Goal: Navigation & Orientation: Find specific page/section

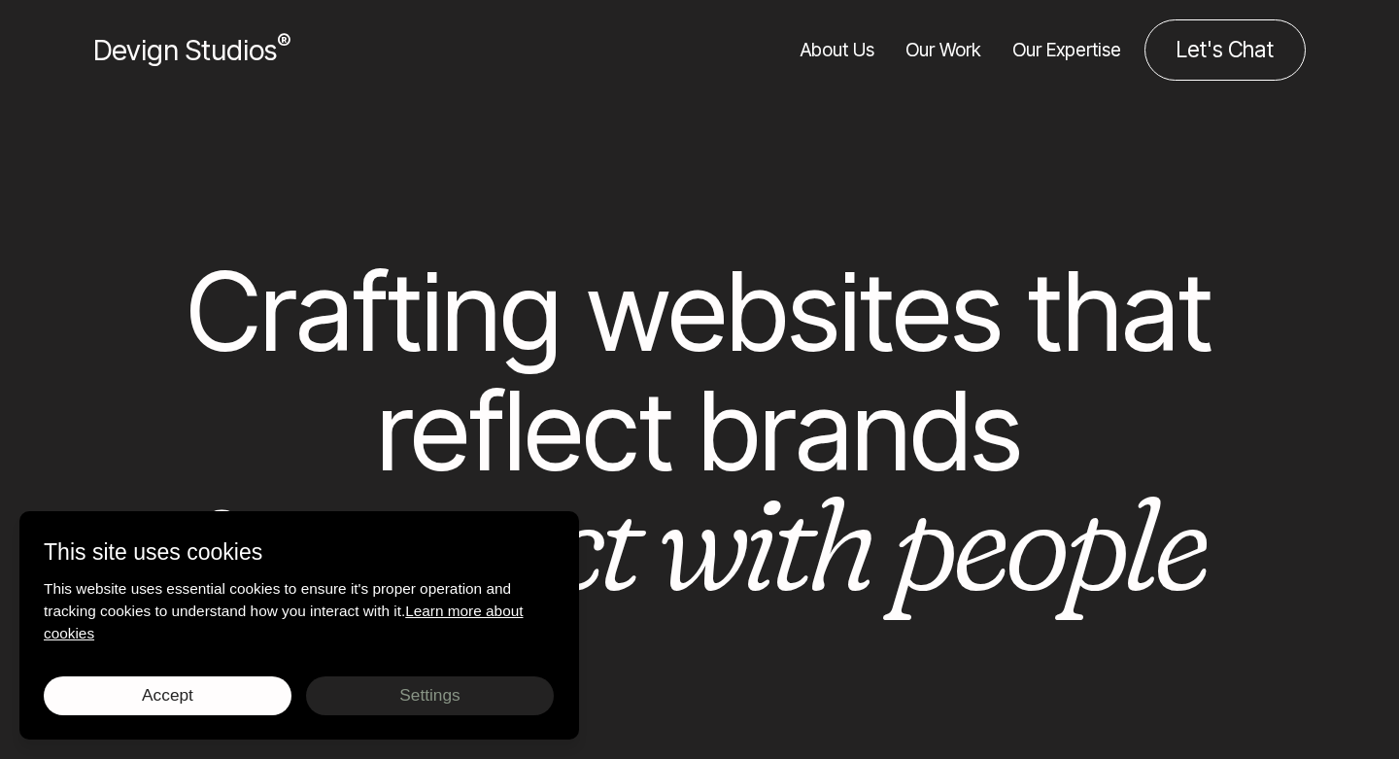
click at [849, 55] on link "About Us" at bounding box center [838, 49] width 74 height 61
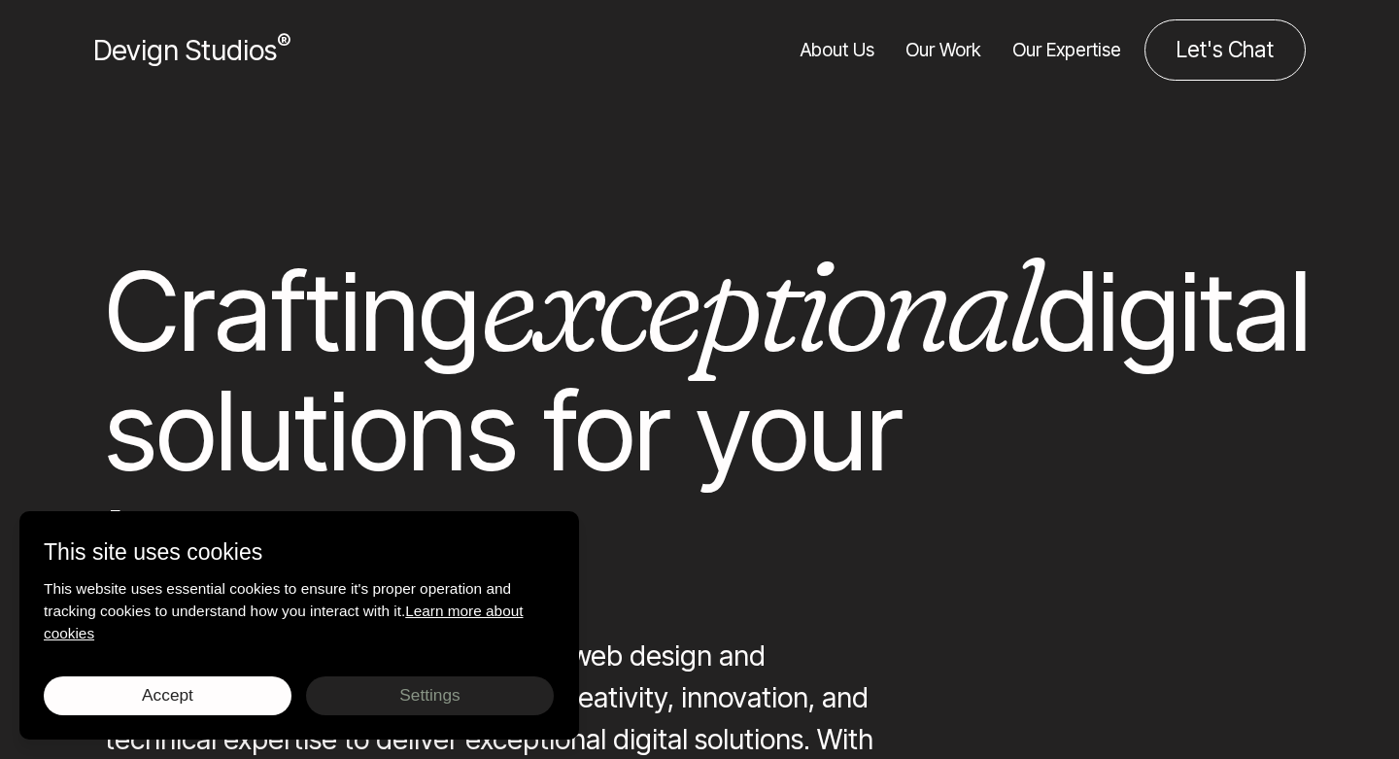
scroll to position [268, 0]
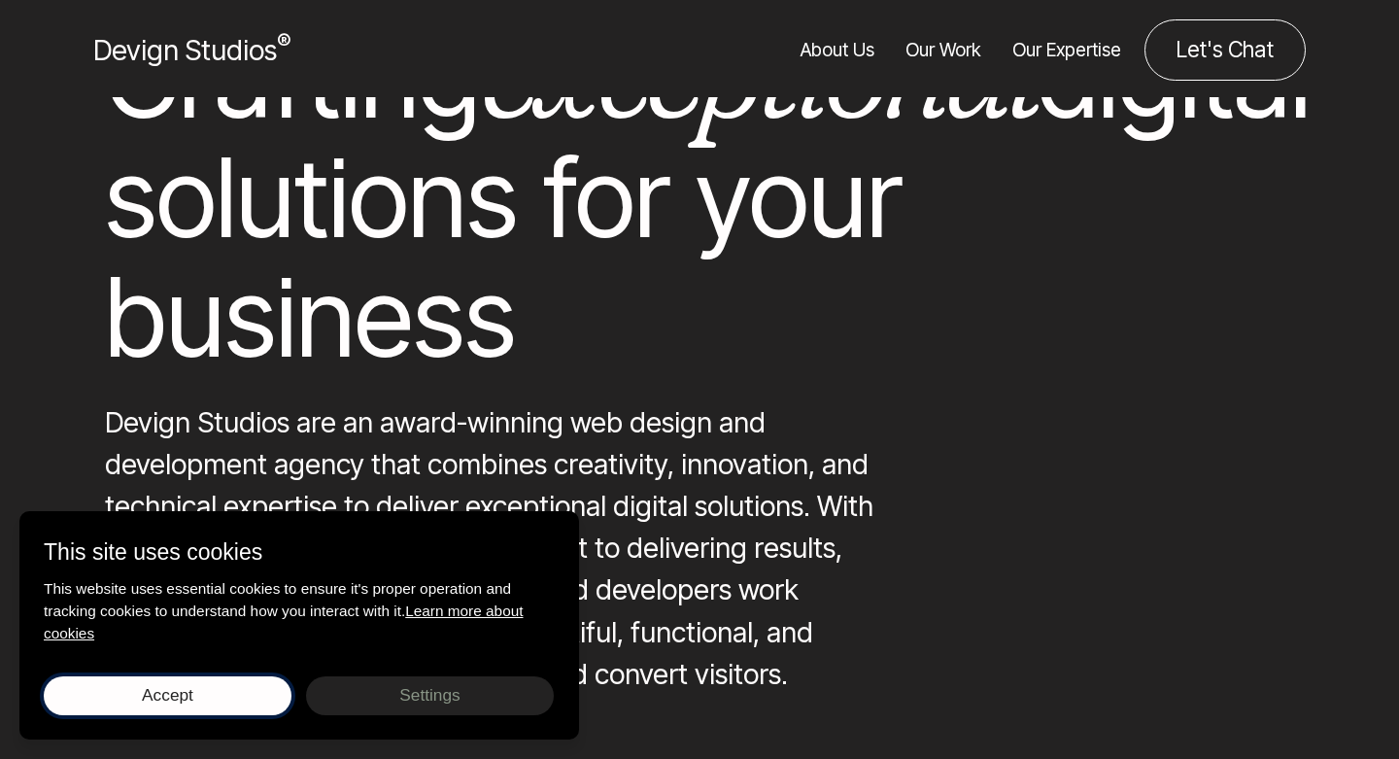
click at [205, 697] on button "Accept Save choices" at bounding box center [168, 695] width 248 height 39
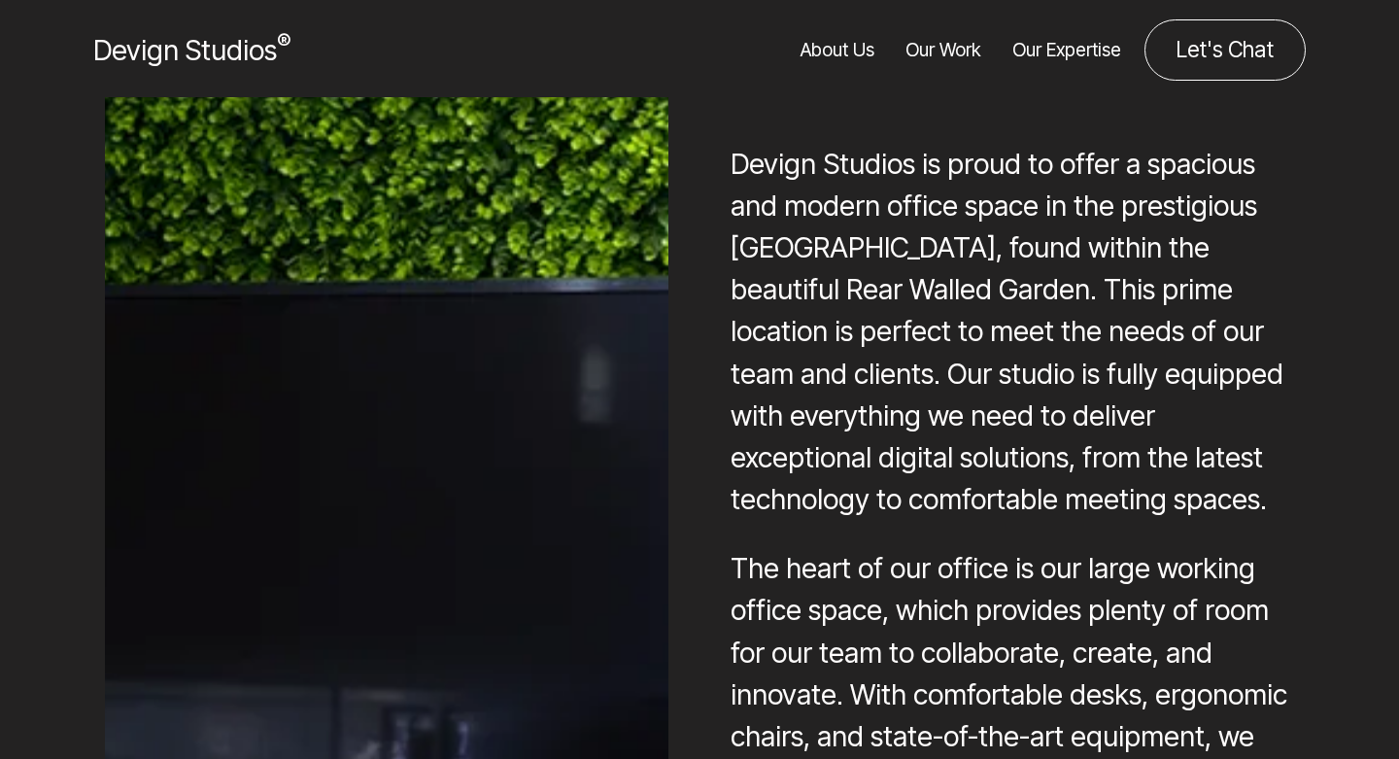
scroll to position [16562, 0]
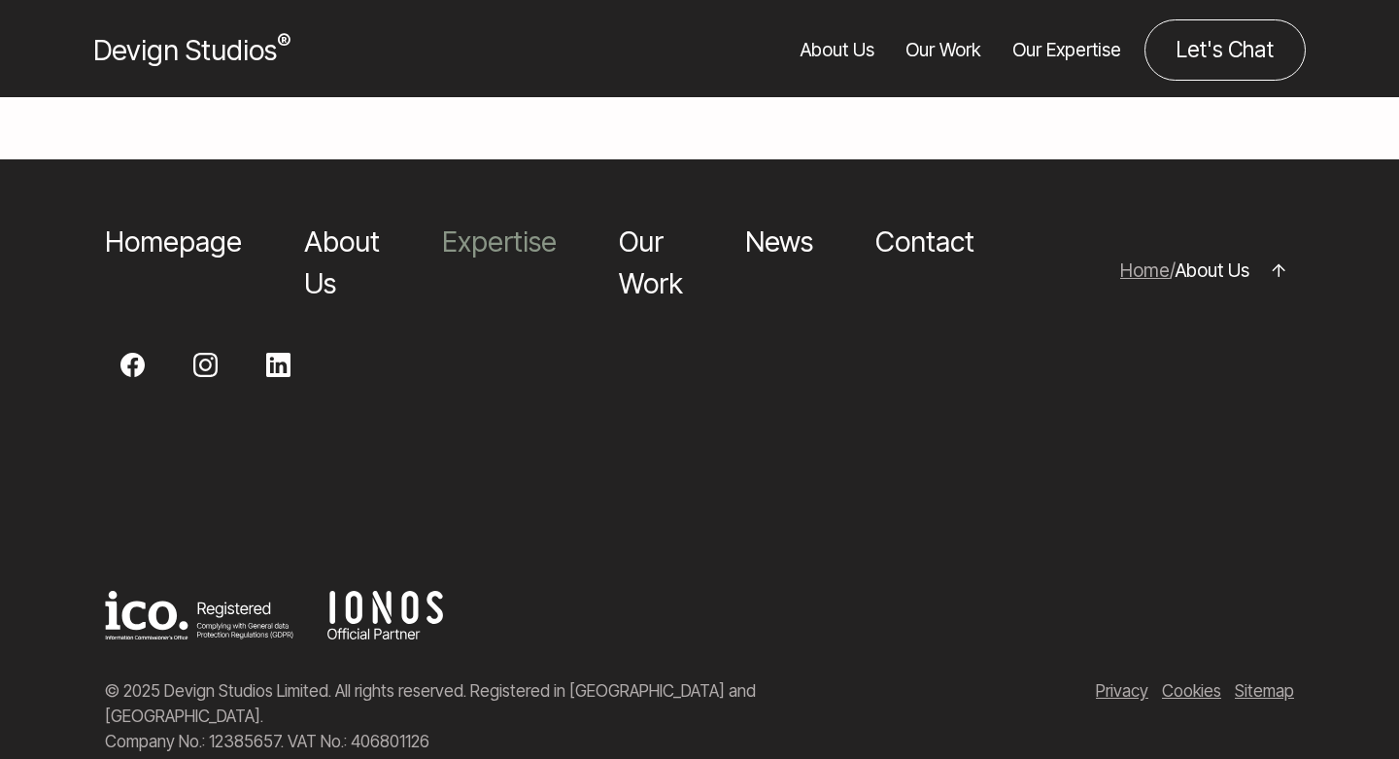
click at [497, 224] on link "Expertise" at bounding box center [499, 241] width 115 height 34
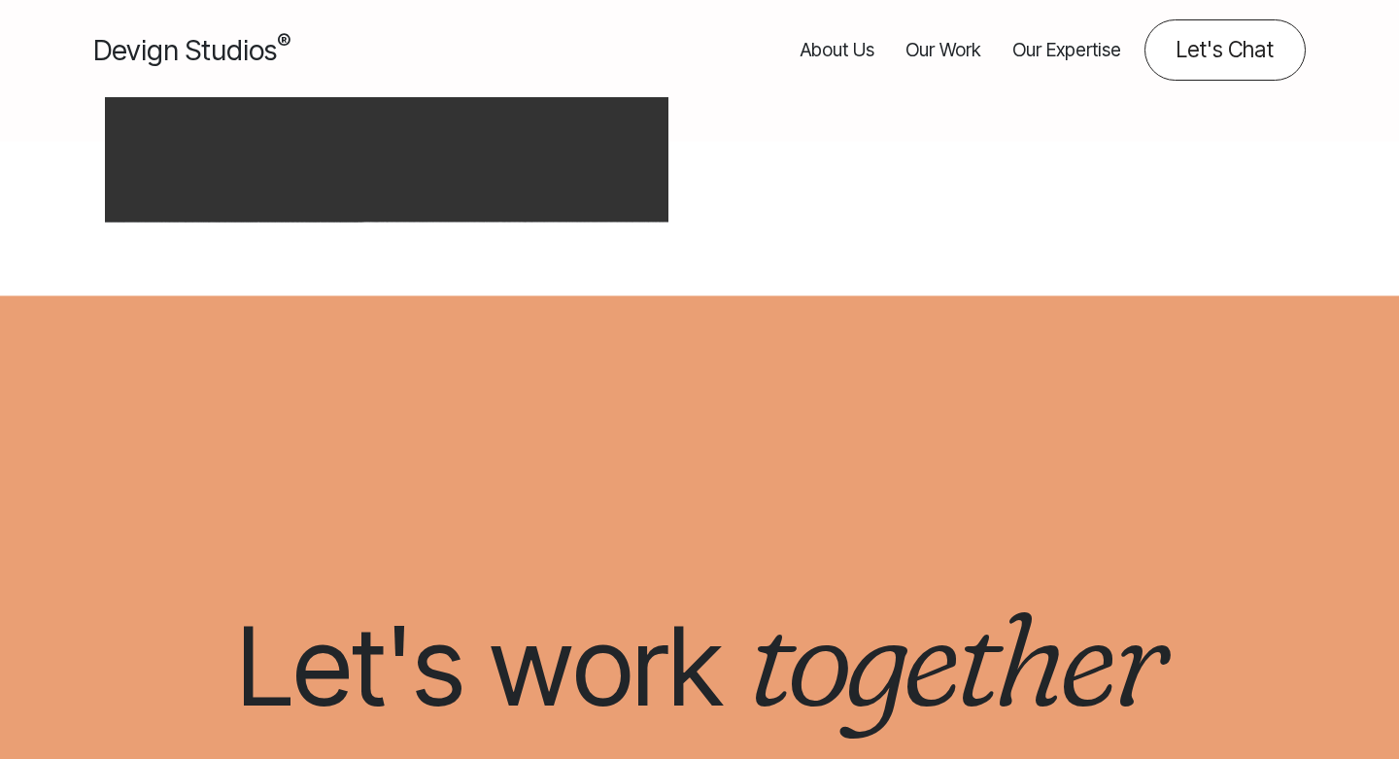
scroll to position [1885, 0]
